Goal: Task Accomplishment & Management: Use online tool/utility

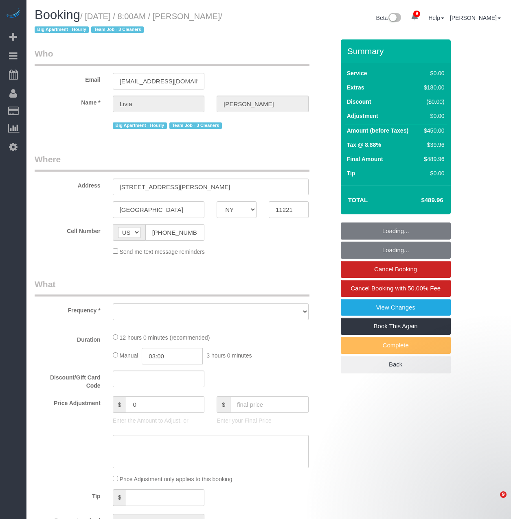
select select "NY"
select select "number:56"
select select "number:90"
select select "number:15"
select select "number:5"
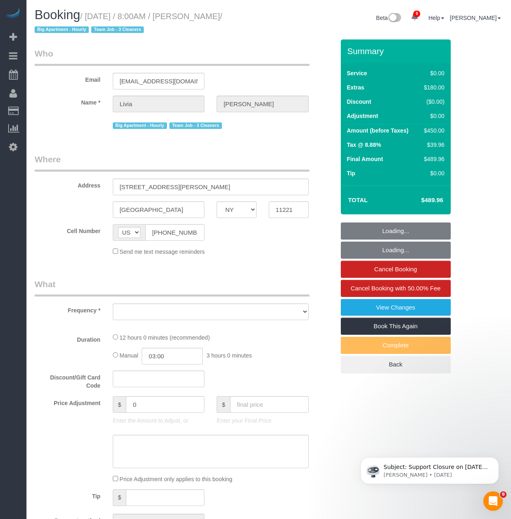
select select "string:stripe-pm_1S21Yk4VGloSiKo74FmK1m63"
select select "3"
select select "2"
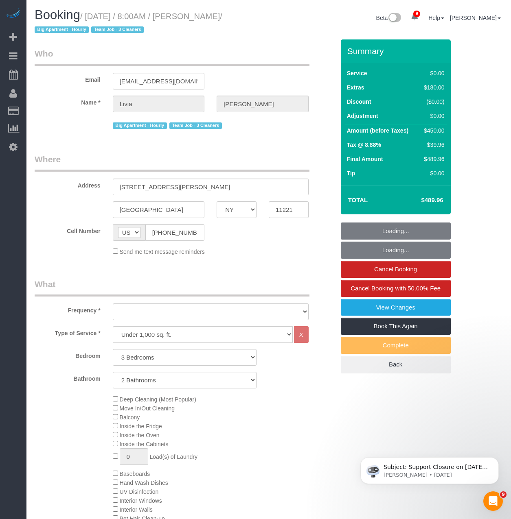
select select "object:7912"
select select "spot1"
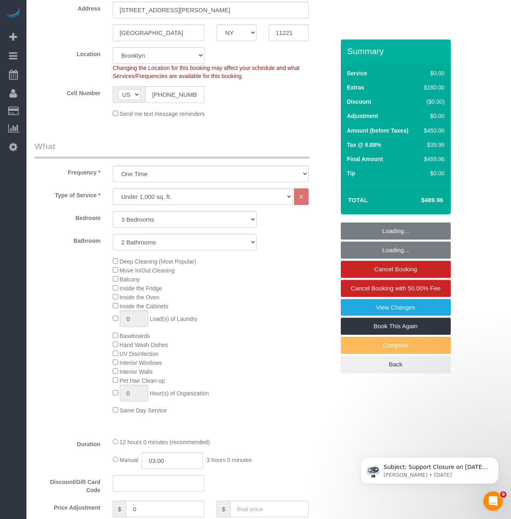
select select "3"
select select "2"
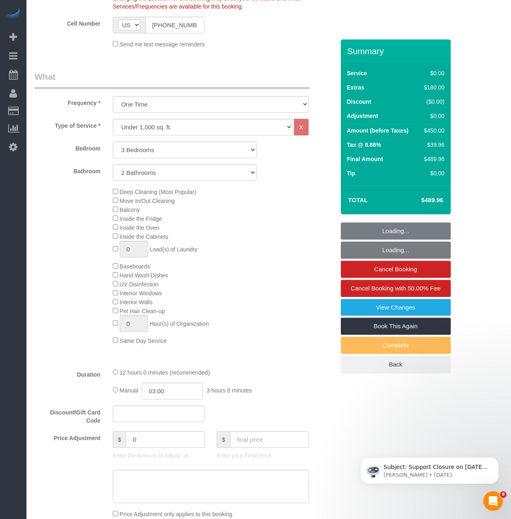
select select "object:8332"
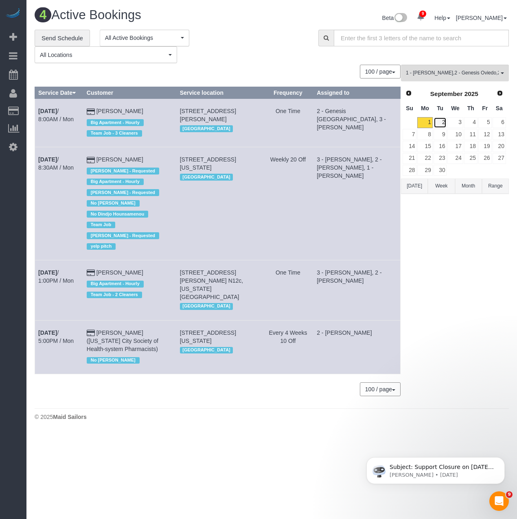
click at [442, 120] on link "2" at bounding box center [439, 122] width 13 height 11
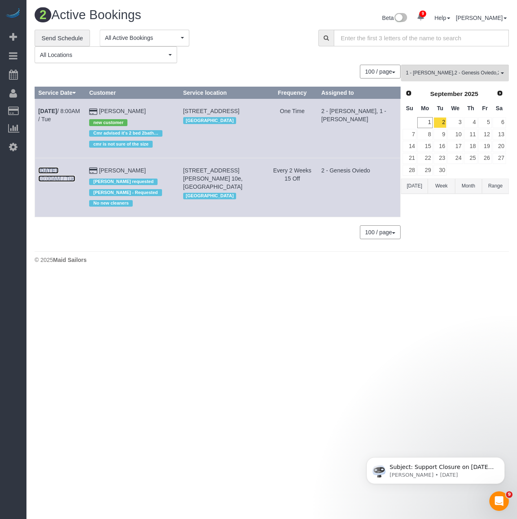
click at [46, 176] on link "[DATE] 10:00AM / Tue" at bounding box center [56, 174] width 37 height 15
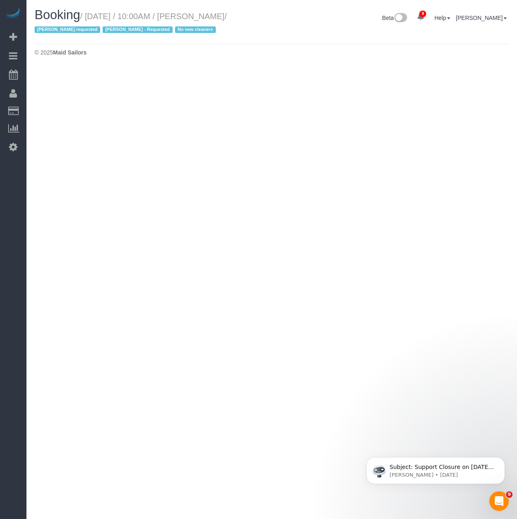
select select "NY"
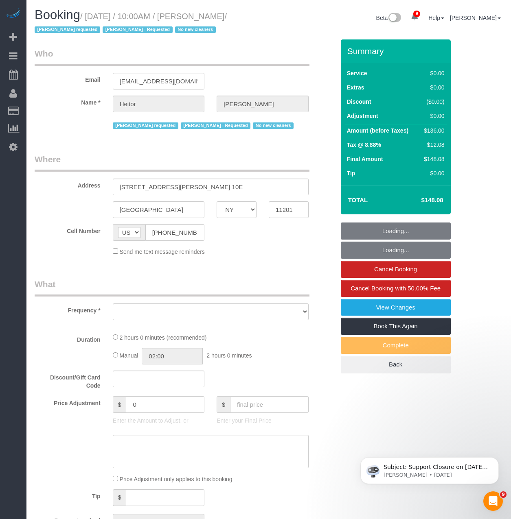
select select "object:9367"
select select "spot46"
select select "number:89"
select select "number:90"
select select "number:15"
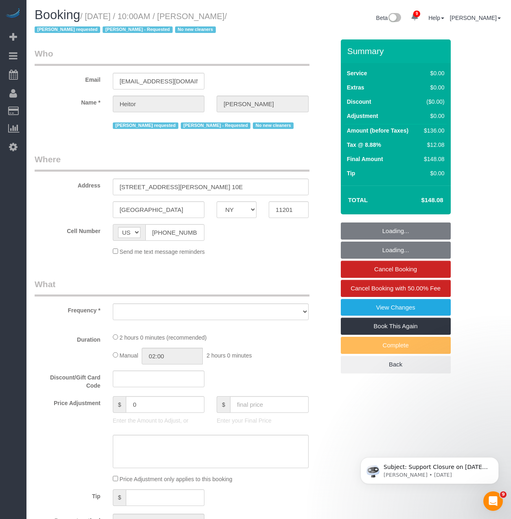
select select "number:5"
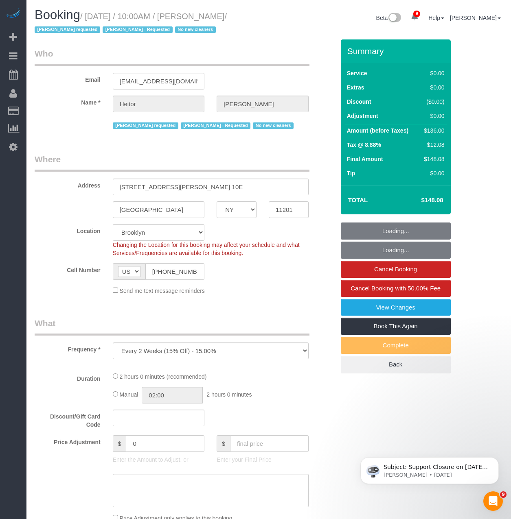
select select "object:9998"
select select "string:stripe-pm_1PWhey4VGloSiKo7qzyUrVVp"
select select "1"
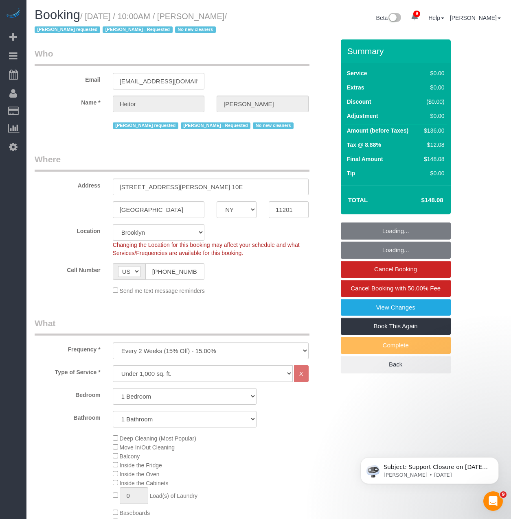
select select "1"
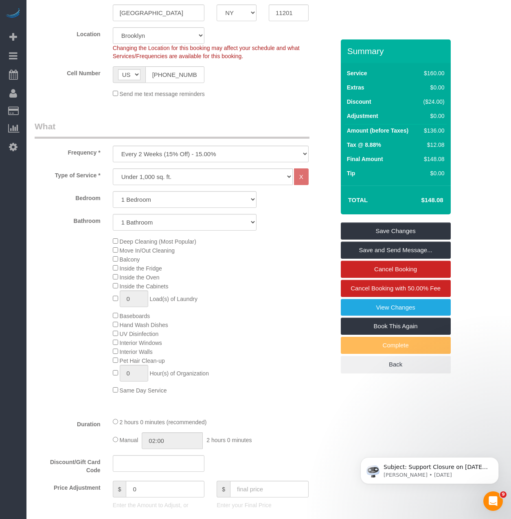
scroll to position [204, 0]
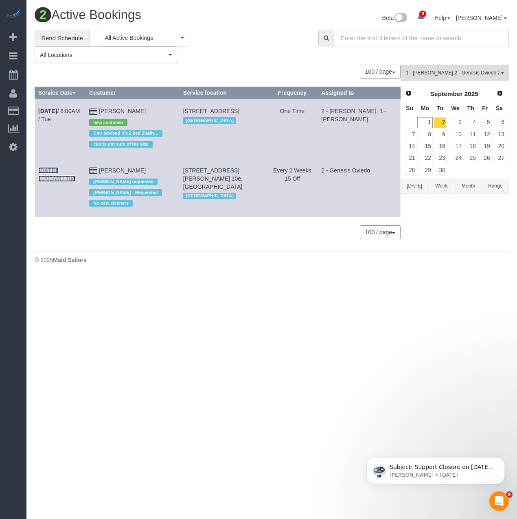
click at [57, 171] on b "[DATE]" at bounding box center [47, 170] width 19 height 7
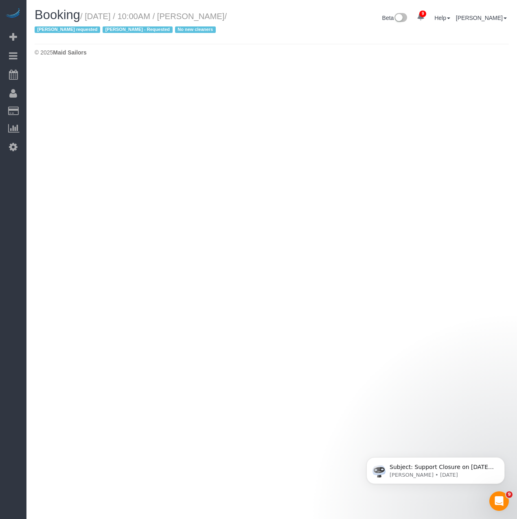
select select "NY"
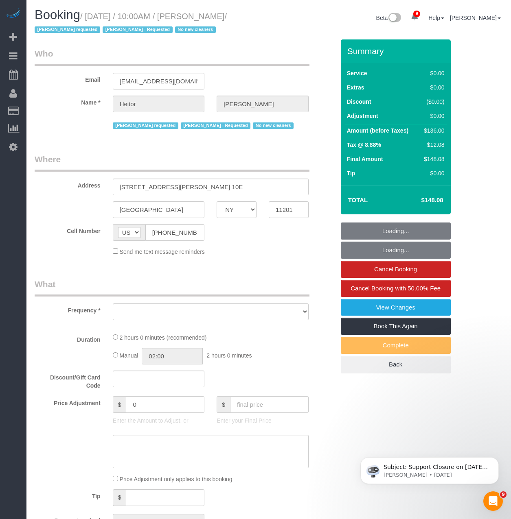
select select "1"
select select "number:89"
select select "number:90"
select select "number:15"
select select "number:5"
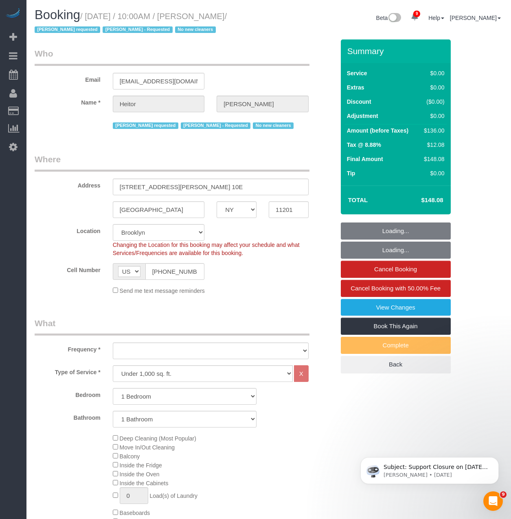
select select "string:stripe-pm_1PWhey4VGloSiKo7qzyUrVVp"
select select "object:11247"
select select "spot102"
select select "1"
select select "object:11660"
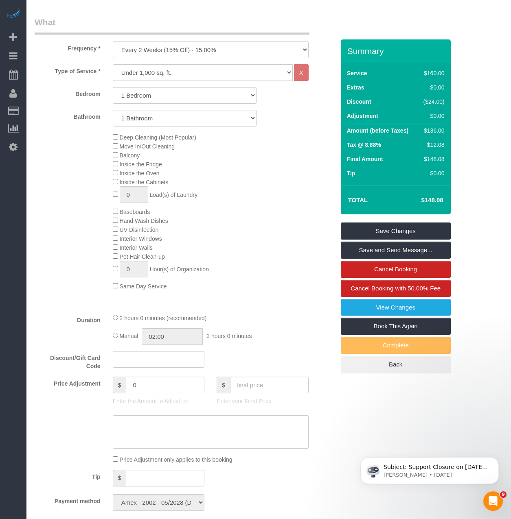
scroll to position [285, 0]
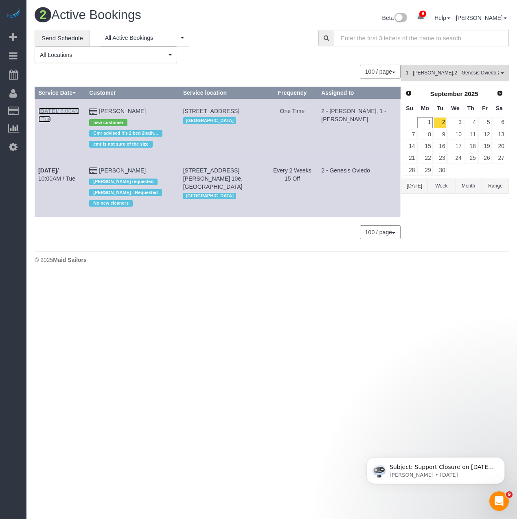
click at [57, 112] on b "[DATE]" at bounding box center [47, 111] width 19 height 7
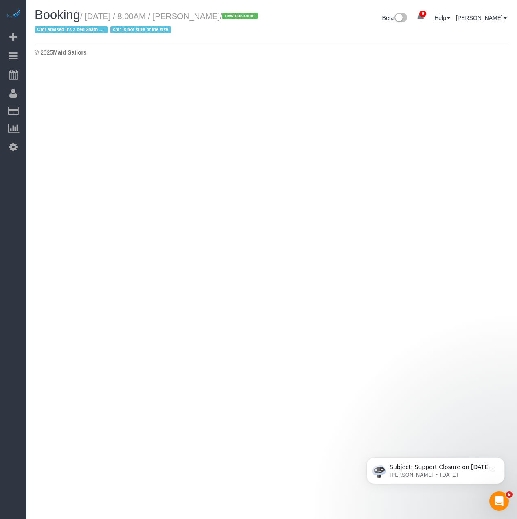
select select "NY"
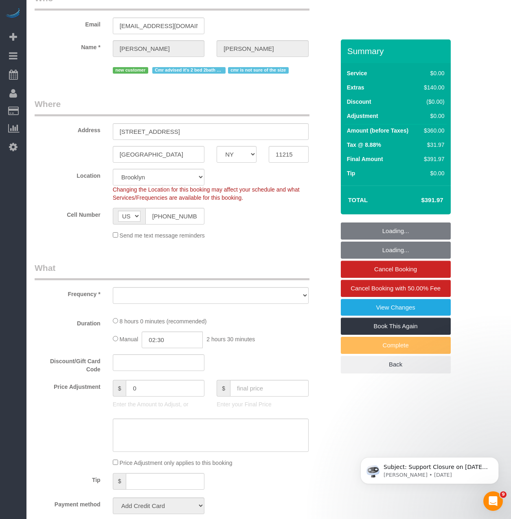
scroll to position [244, 0]
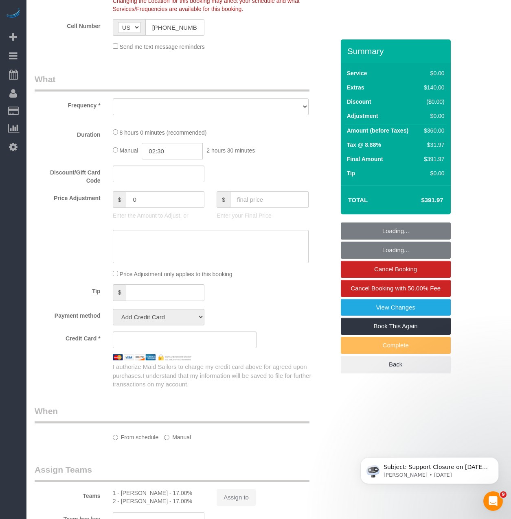
select select "object:12621"
select select "2"
select select "spot158"
select select "number:56"
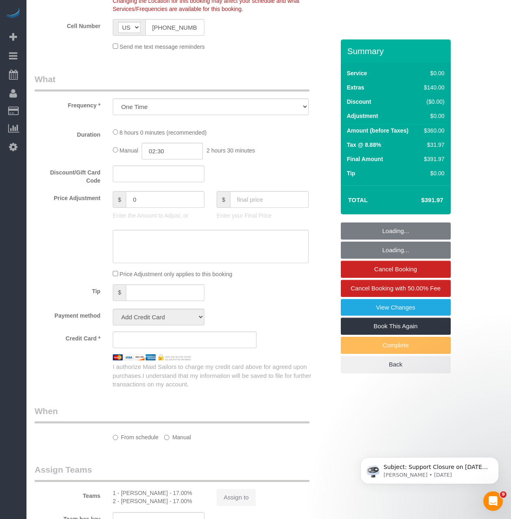
select select "number:90"
select select "number:15"
select select "number:5"
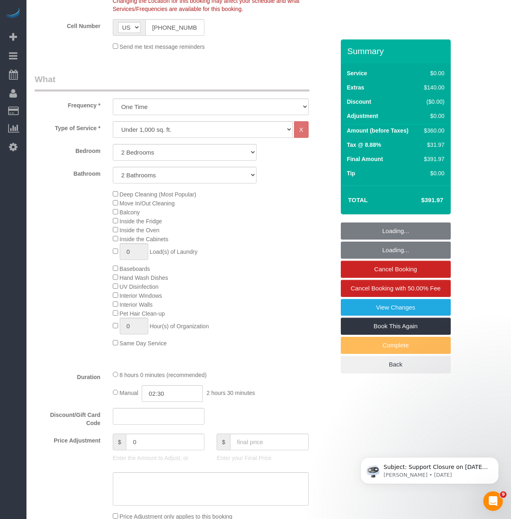
select select "object:13253"
select select "string:stripe-pm_1RtvIm4VGloSiKo7lHZeyLCR"
select select "2"
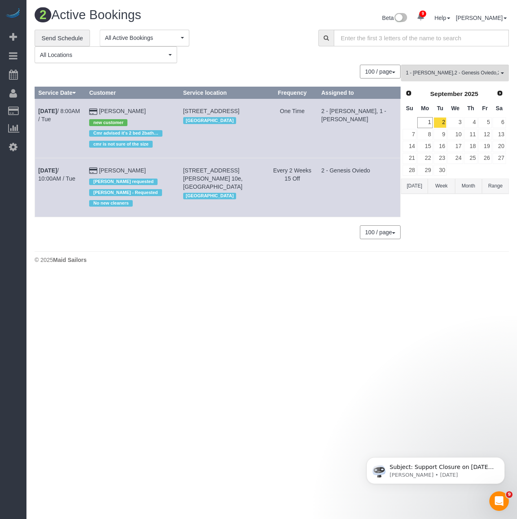
click at [224, 282] on body "9 Beta Your Notifications You have 0 alerts × You have 2 to charge for [DATE] ×…" at bounding box center [258, 259] width 517 height 519
click at [77, 37] on link "Send Schedule" at bounding box center [62, 38] width 55 height 17
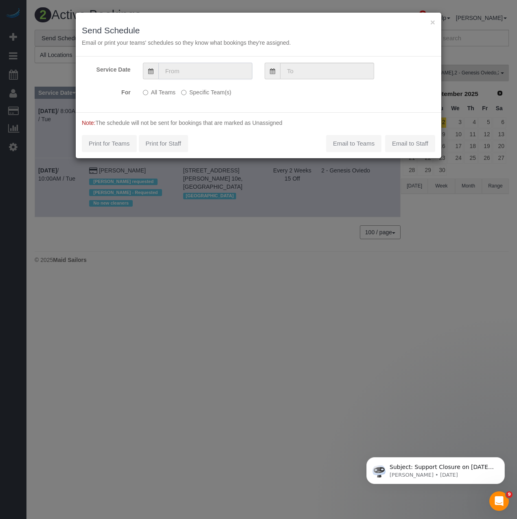
click at [213, 75] on input "text" at bounding box center [205, 71] width 94 height 17
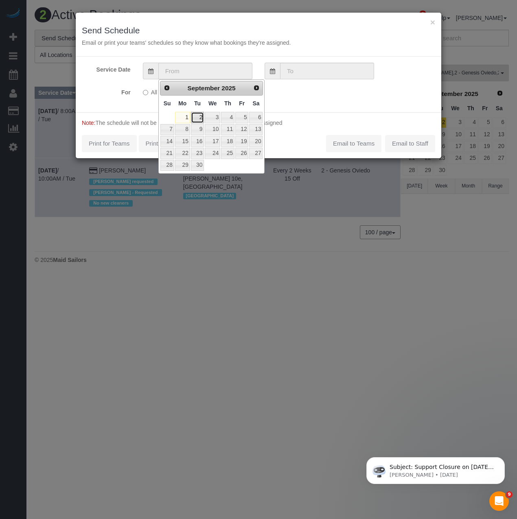
click at [194, 116] on link "2" at bounding box center [197, 117] width 13 height 11
type input "[DATE]"
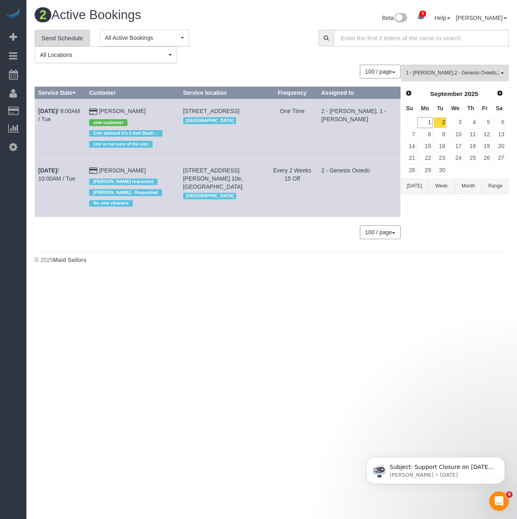
click at [65, 36] on link "Send Schedule" at bounding box center [62, 38] width 55 height 17
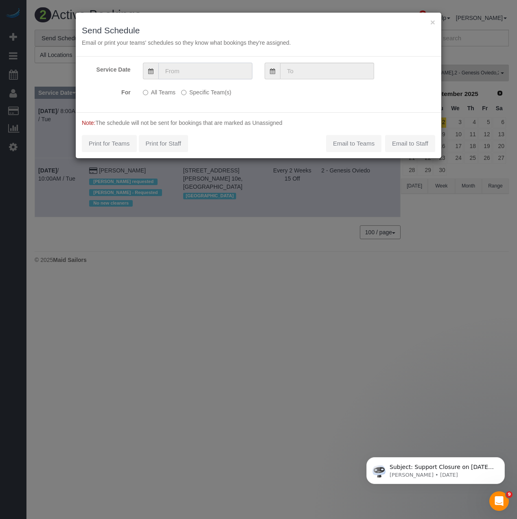
click at [189, 70] on input "text" at bounding box center [205, 71] width 94 height 17
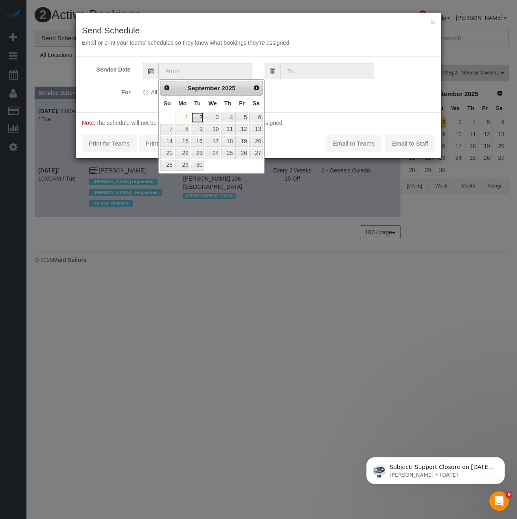
click at [195, 117] on link "2" at bounding box center [197, 117] width 13 height 11
type input "[DATE]"
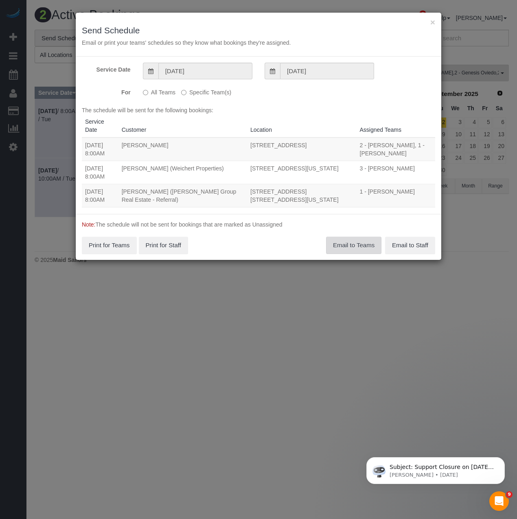
click at [344, 242] on button "Email to Teams" at bounding box center [353, 245] width 55 height 17
